Goal: Transaction & Acquisition: Purchase product/service

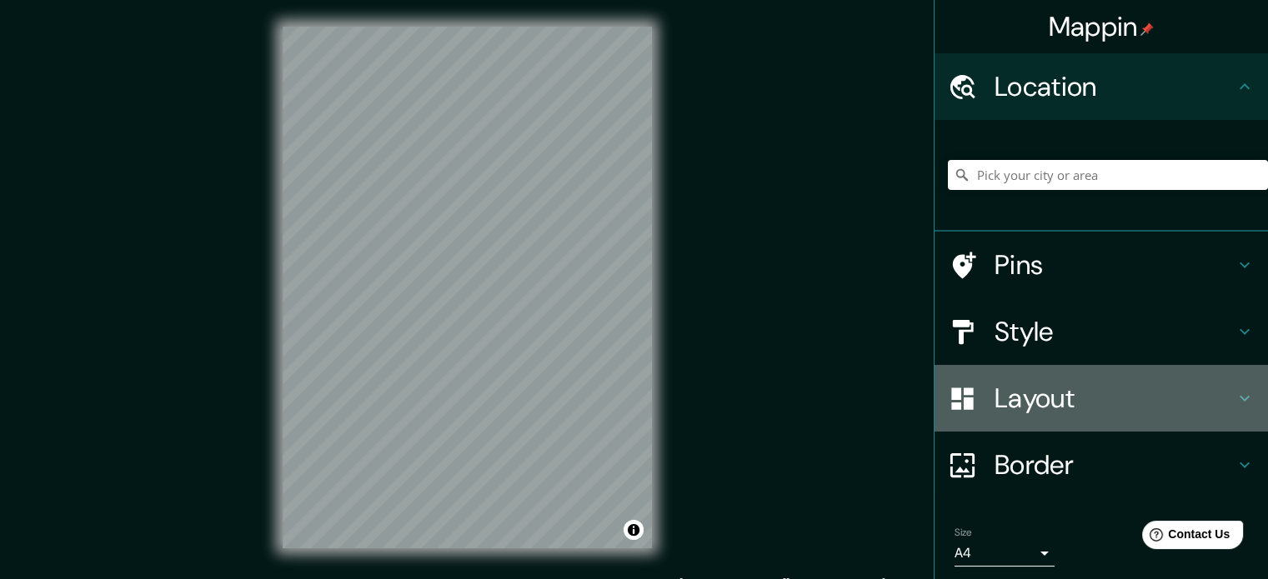
click at [1070, 410] on h4 "Layout" at bounding box center [1115, 398] width 240 height 33
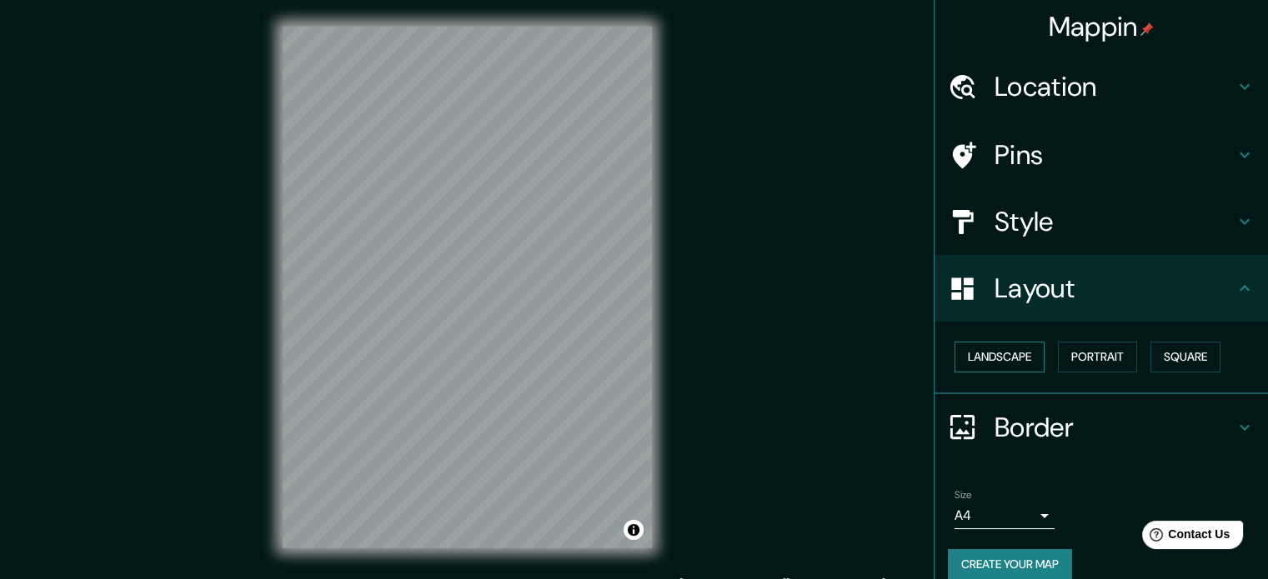
click at [1009, 351] on button "Landscape" at bounding box center [1000, 357] width 90 height 31
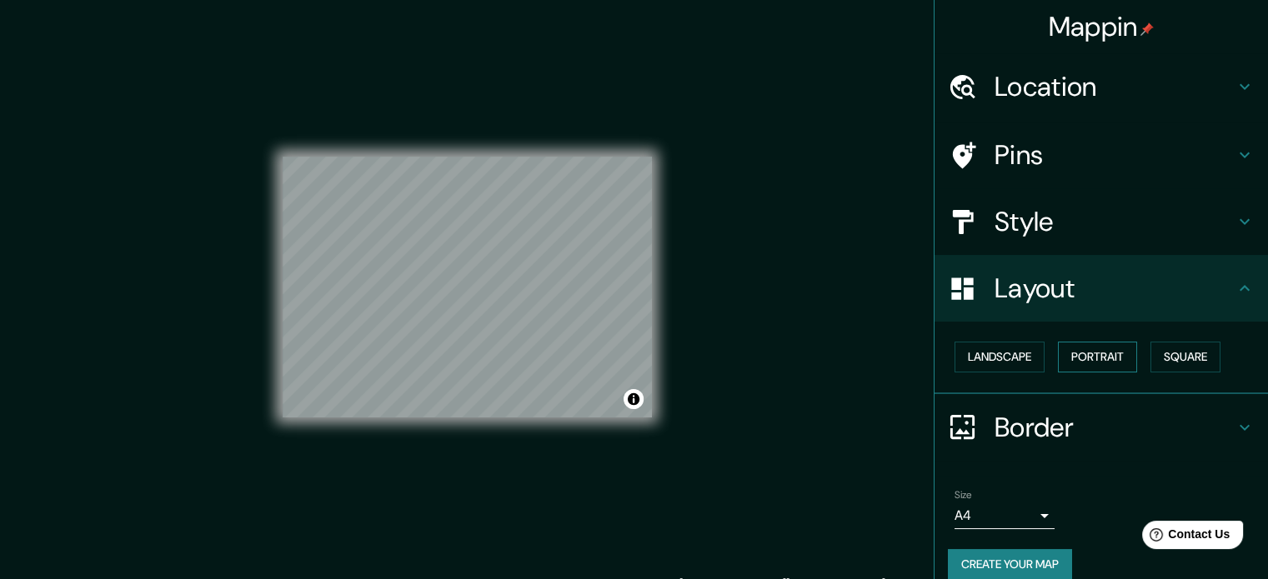
click at [1080, 356] on button "Portrait" at bounding box center [1097, 357] width 79 height 31
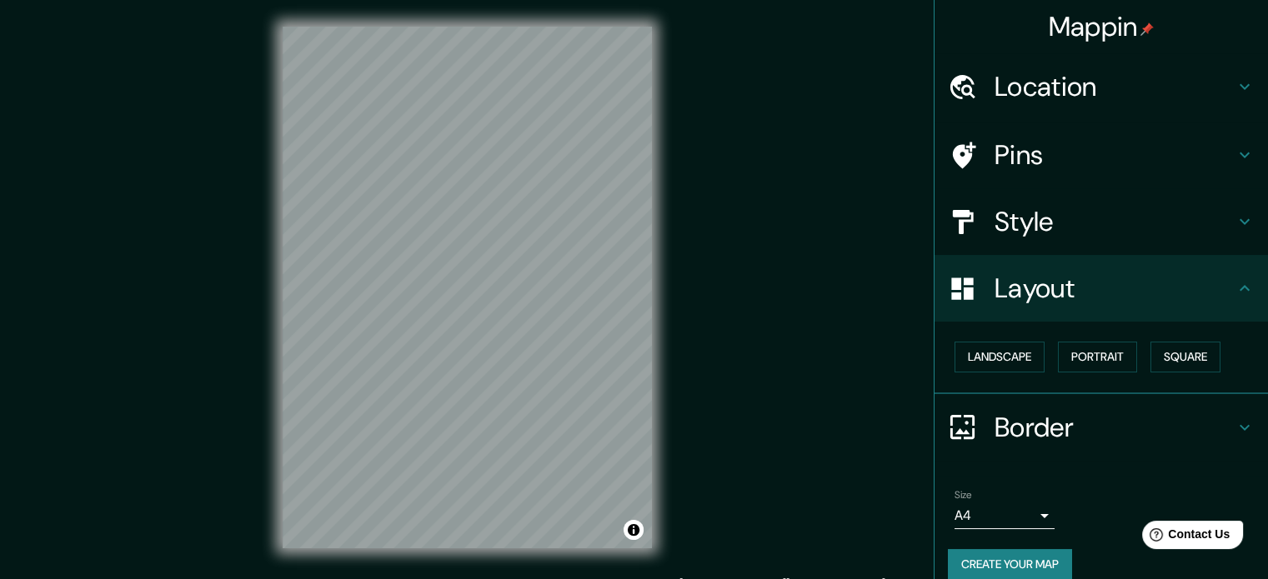
click at [1020, 553] on button "Create your map" at bounding box center [1010, 564] width 124 height 31
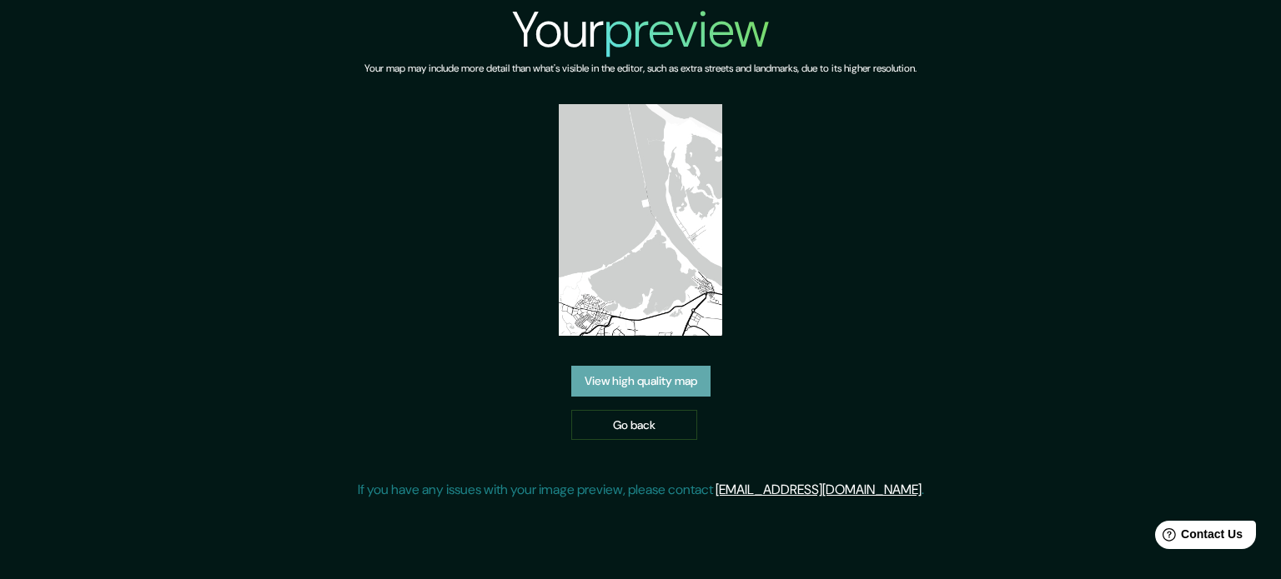
click at [652, 379] on link "View high quality map" at bounding box center [640, 381] width 139 height 31
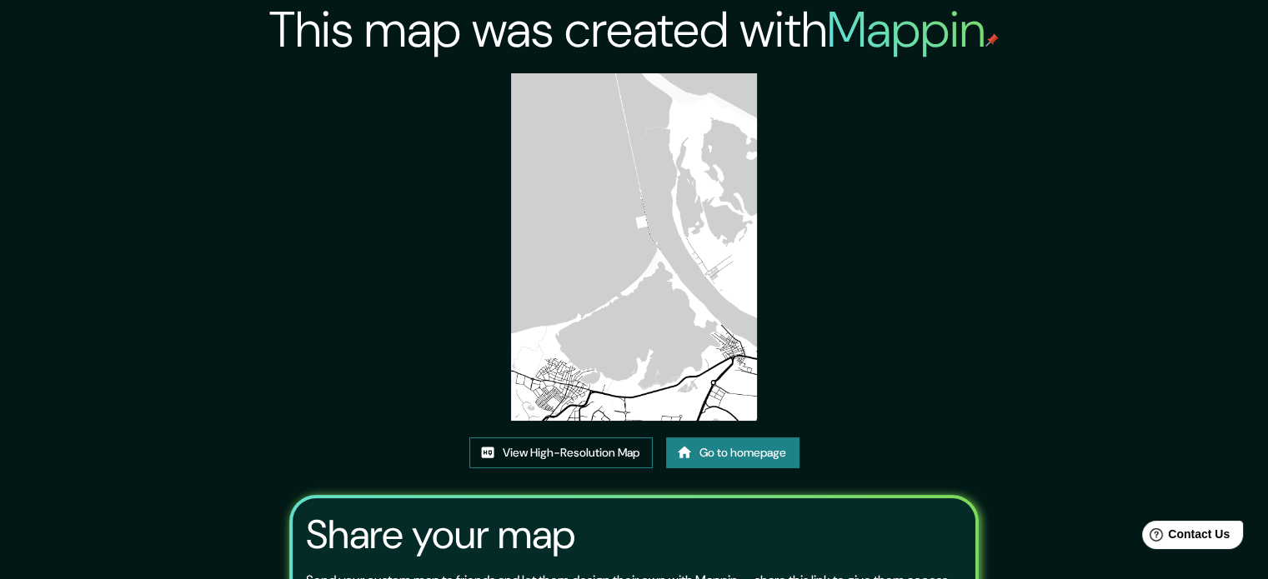
click at [584, 453] on link "View High-Resolution Map" at bounding box center [560, 453] width 183 height 31
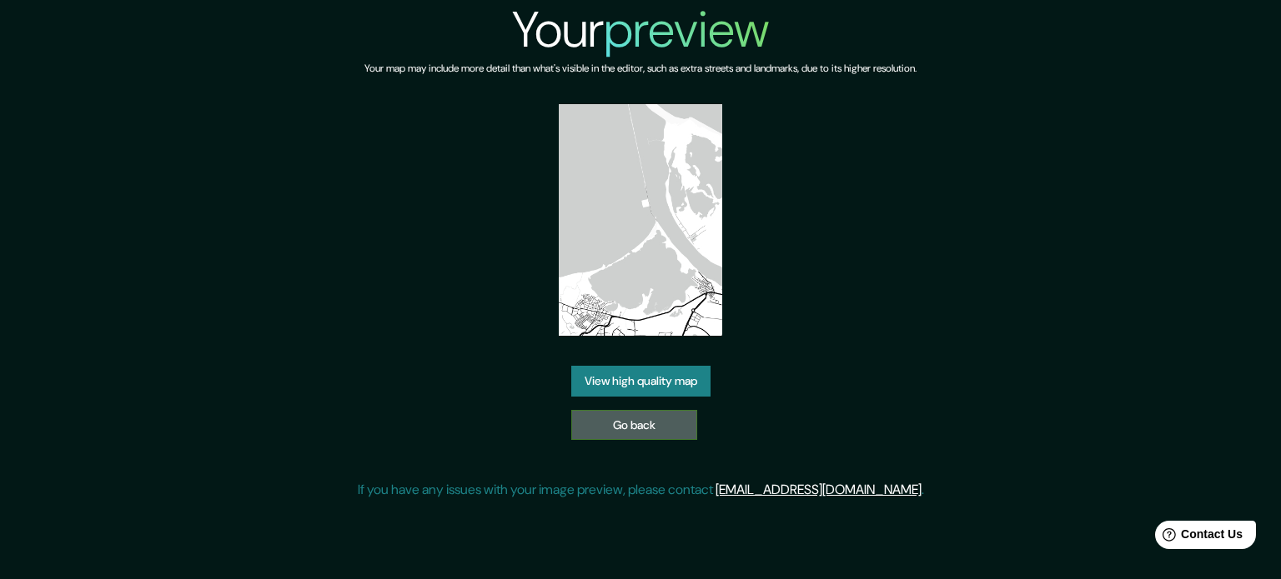
click at [650, 439] on link "Go back" at bounding box center [634, 425] width 126 height 31
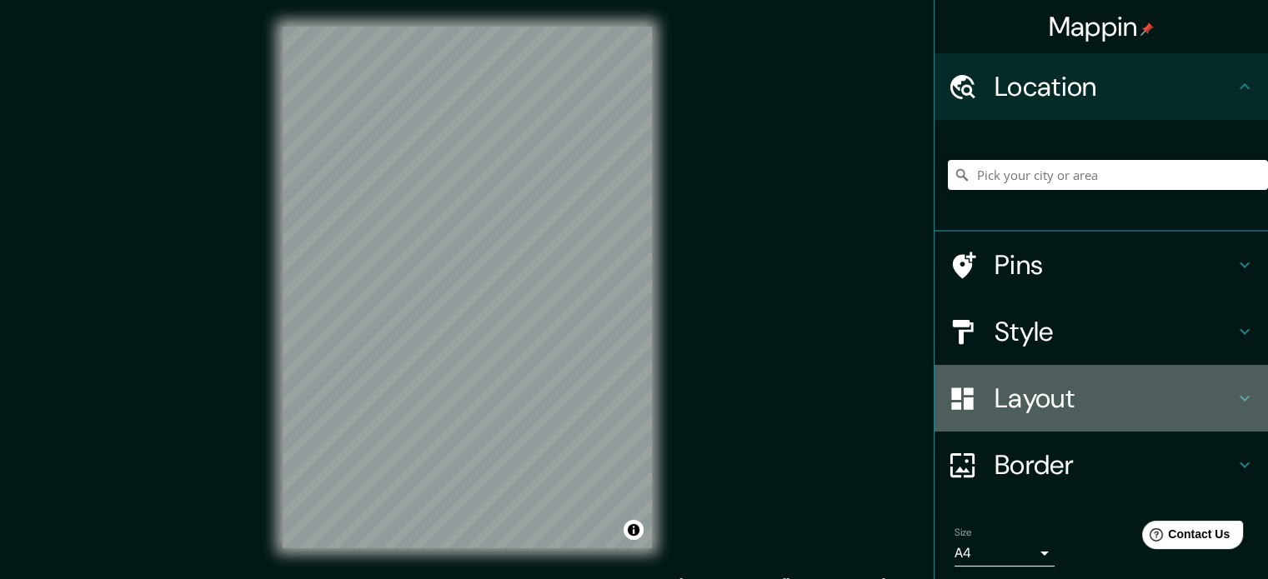
click at [1027, 417] on div "Layout" at bounding box center [1101, 398] width 333 height 67
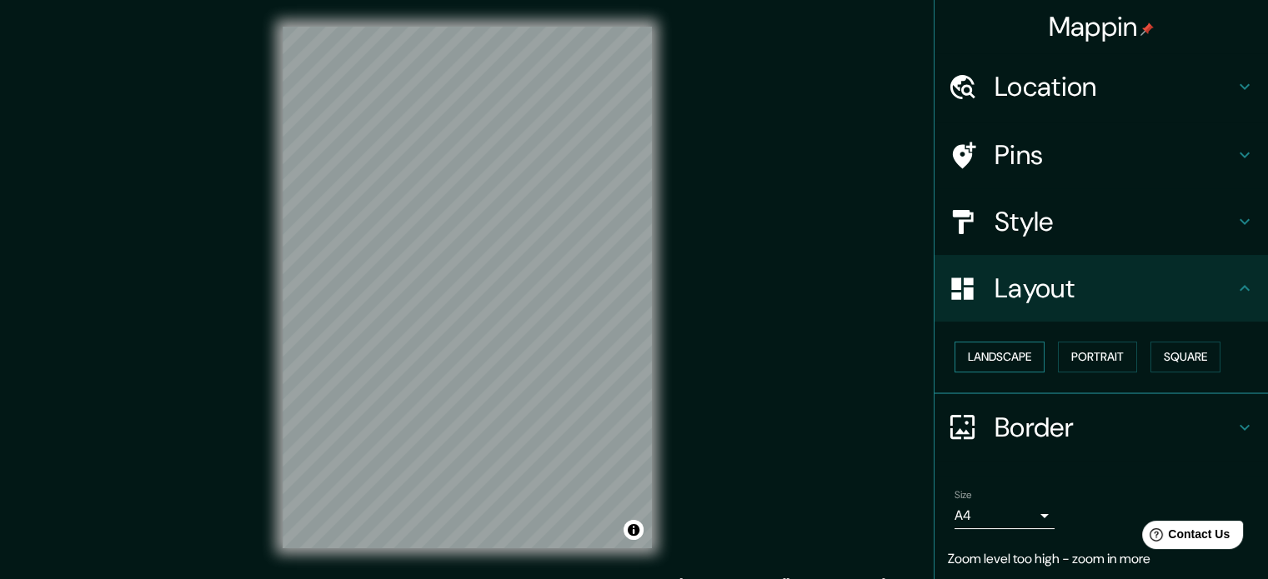
click at [1007, 364] on button "Landscape" at bounding box center [1000, 357] width 90 height 31
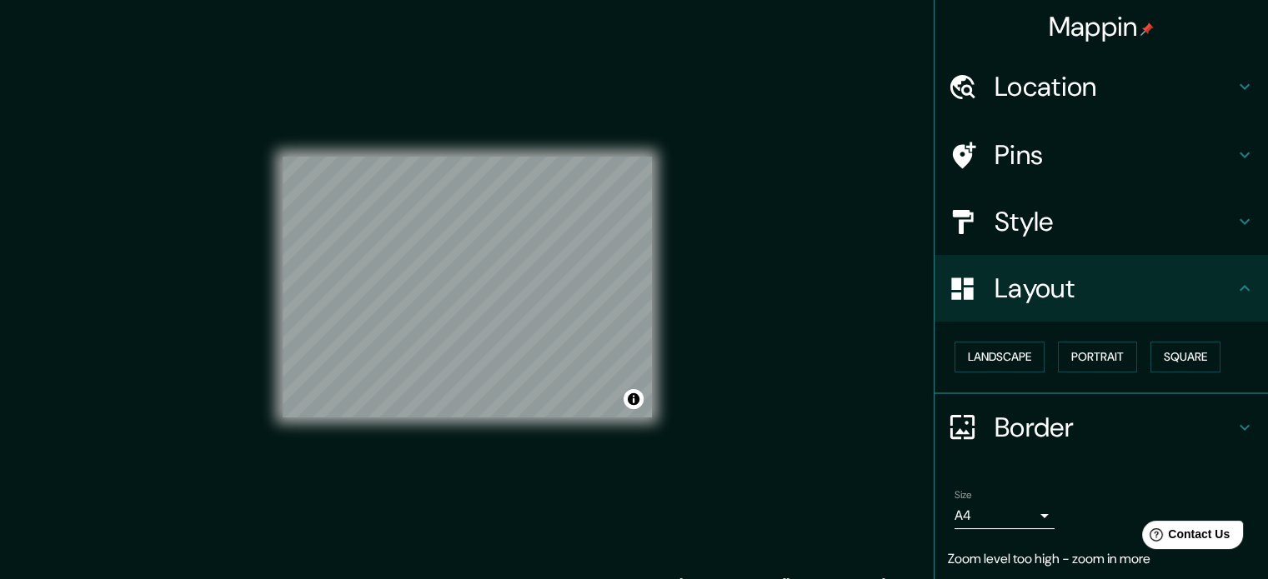
click at [861, 313] on div "Mappin Location Pins Style Layout Landscape Portrait Square Border Choose a bor…" at bounding box center [634, 301] width 1268 height 602
click at [711, 238] on div "Mappin Location Pins Style Layout Landscape Portrait Square Border Choose a bor…" at bounding box center [634, 301] width 1268 height 602
click at [679, 195] on div "Mappin Location Pins Style Layout Landscape Portrait Square Border Choose a bor…" at bounding box center [634, 301] width 1268 height 602
drag, startPoint x: 278, startPoint y: 345, endPoint x: 761, endPoint y: 419, distance: 489.2
click at [761, 419] on div "Mappin Location Pins Style Layout Landscape Portrait Square Border Choose a bor…" at bounding box center [634, 301] width 1268 height 602
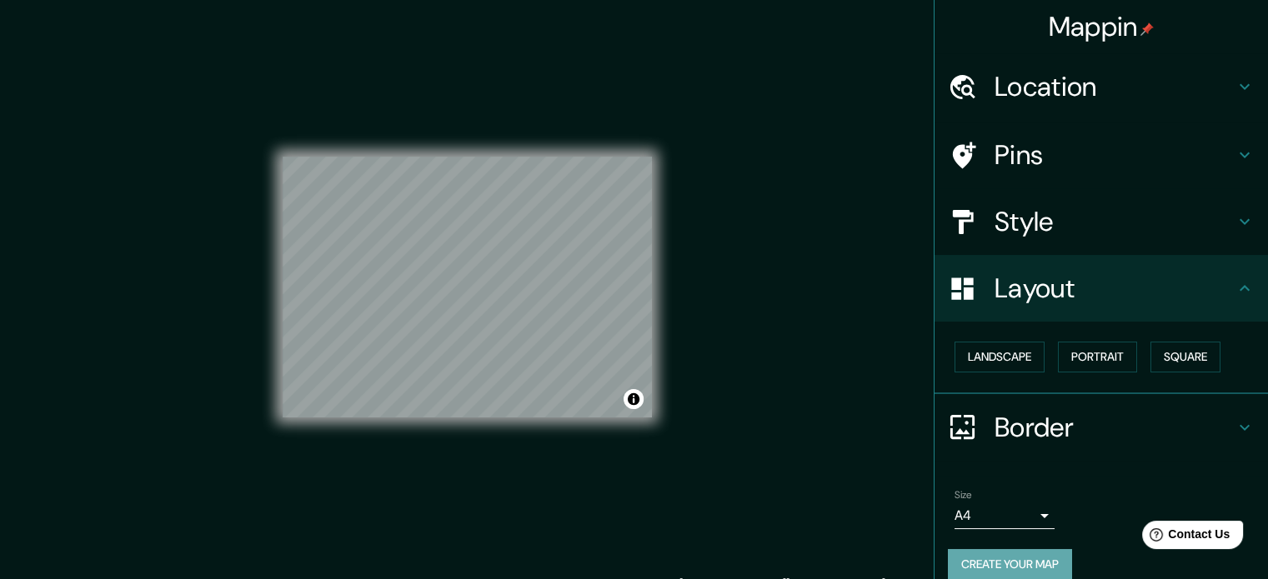
click at [995, 554] on button "Create your map" at bounding box center [1010, 564] width 124 height 31
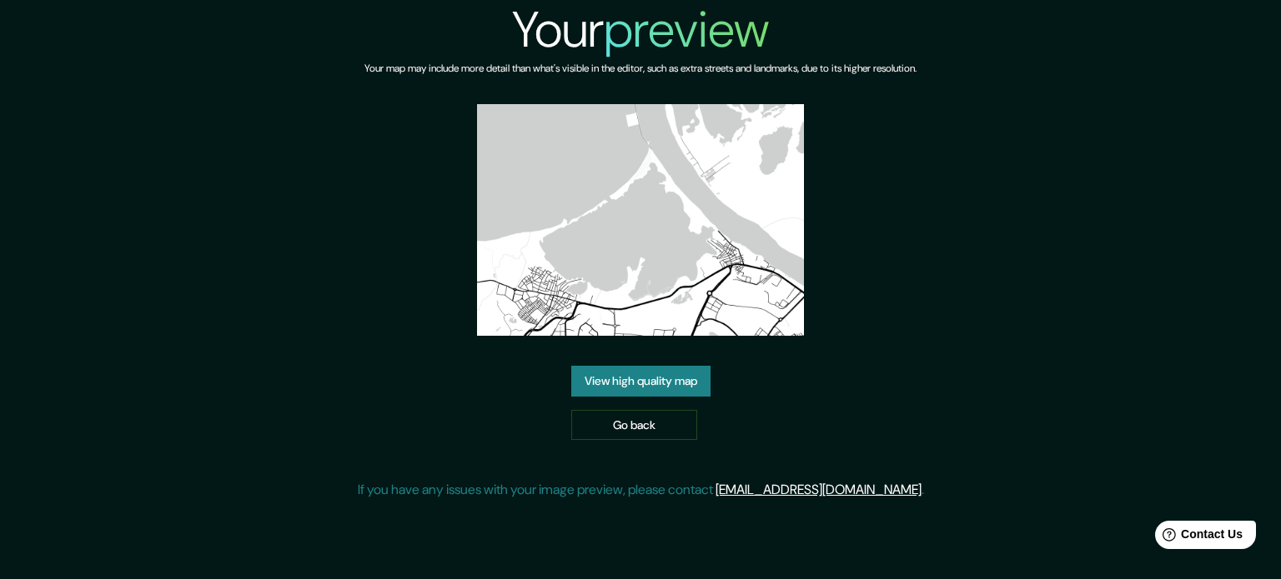
click at [659, 385] on link "View high quality map" at bounding box center [640, 381] width 139 height 31
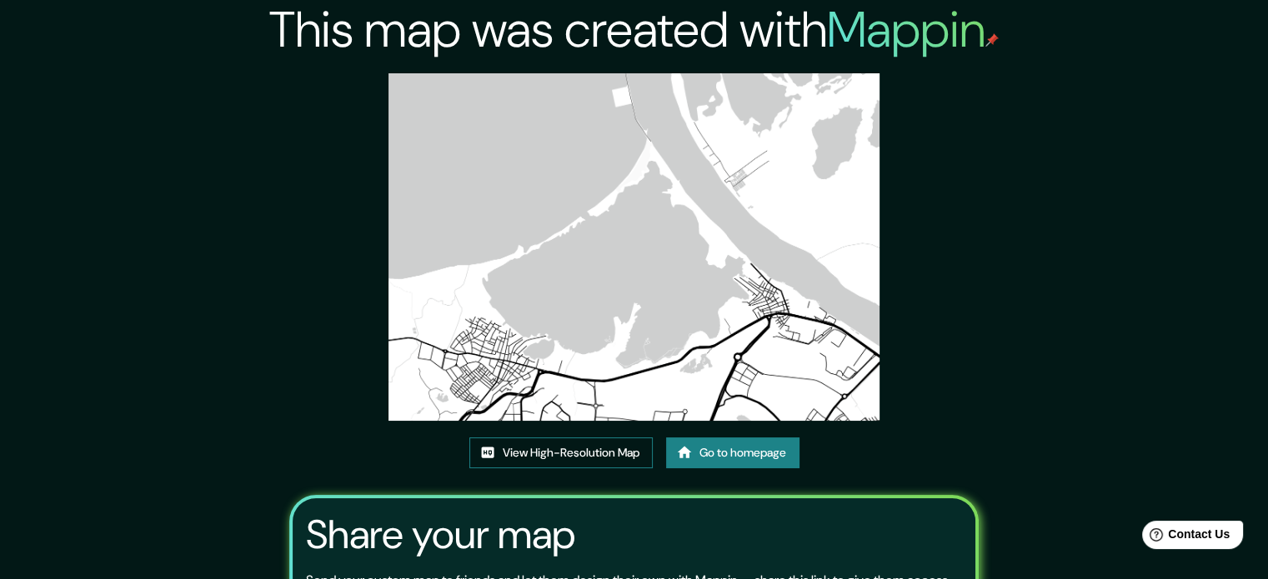
click at [577, 452] on link "View High-Resolution Map" at bounding box center [560, 453] width 183 height 31
